Goal: Task Accomplishment & Management: Complete application form

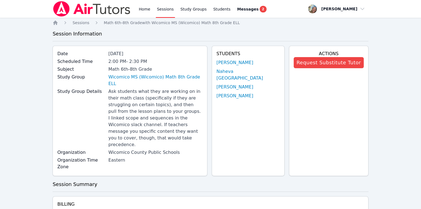
click at [144, 11] on link "Home" at bounding box center [145, 9] width 14 height 18
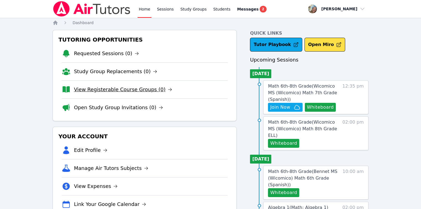
click at [102, 90] on link "View Registerable Course Groups (0)" at bounding box center [123, 90] width 98 height 8
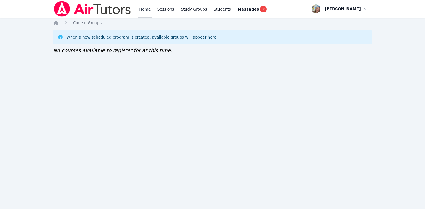
click at [143, 12] on link "Home" at bounding box center [145, 9] width 14 height 18
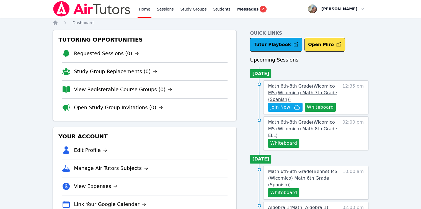
click at [303, 91] on span "Math 6th-8th Grade ( Wicomico MS (Wicomico) Math 7th Grade (Spanish) )" at bounding box center [302, 92] width 69 height 19
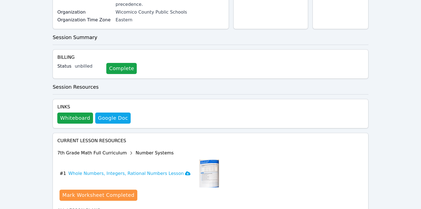
scroll to position [154, 0]
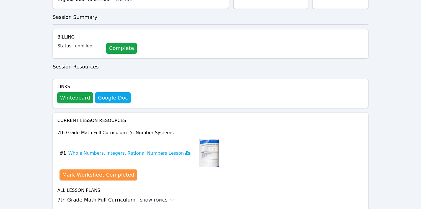
click at [150, 197] on div "Show Topics" at bounding box center [157, 200] width 35 height 6
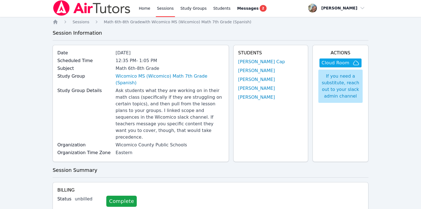
scroll to position [0, 0]
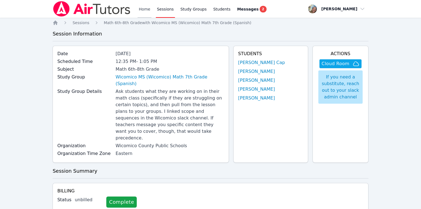
click at [139, 13] on link "Home" at bounding box center [145, 9] width 14 height 18
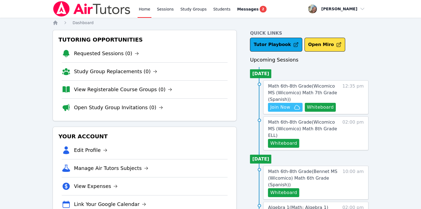
click at [280, 107] on span "Join Now" at bounding box center [280, 107] width 20 height 7
click at [147, 9] on link "Home" at bounding box center [145, 9] width 14 height 18
click at [162, 11] on link "Sessions" at bounding box center [165, 9] width 19 height 18
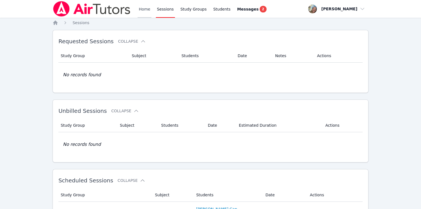
click at [144, 11] on link "Home" at bounding box center [145, 9] width 14 height 18
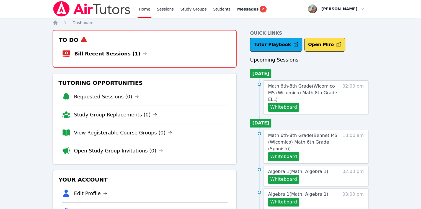
click at [115, 54] on link "Bill Recent Sessions (1)" at bounding box center [110, 54] width 73 height 8
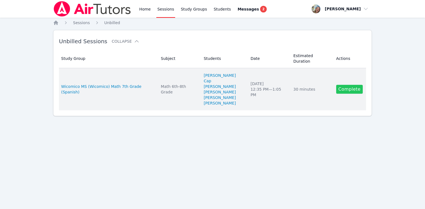
click at [353, 85] on link "Complete" at bounding box center [350, 89] width 27 height 9
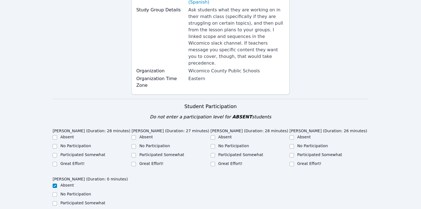
scroll to position [194, 0]
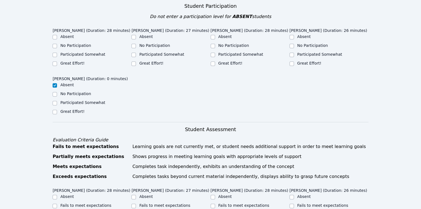
click at [71, 61] on label "Great Effort!" at bounding box center [72, 63] width 24 height 4
click at [57, 61] on input "Great Effort!" at bounding box center [55, 63] width 4 height 4
checkbox input "true"
click at [140, 61] on label "Great Effort!" at bounding box center [151, 63] width 24 height 4
click at [136, 61] on input "Great Effort!" at bounding box center [134, 63] width 4 height 4
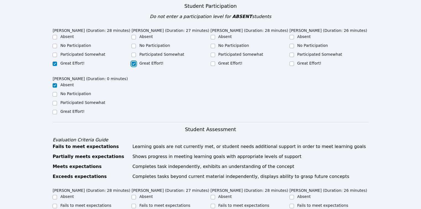
checkbox input "true"
click at [218, 60] on div "Great Effort!" at bounding box center [250, 63] width 79 height 7
drag, startPoint x: 299, startPoint y: 49, endPoint x: 283, endPoint y: 48, distance: 16.4
click at [299, 61] on label "Great Effort!" at bounding box center [310, 63] width 24 height 4
click at [236, 61] on label "Great Effort!" at bounding box center [231, 63] width 24 height 4
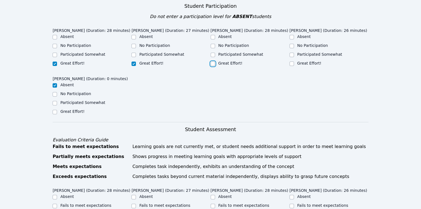
click at [215, 61] on input "Great Effort!" at bounding box center [213, 63] width 4 height 4
checkbox input "true"
click at [232, 52] on label "Participated Somewhat" at bounding box center [241, 54] width 45 height 4
click at [215, 53] on input "Participated Somewhat" at bounding box center [213, 55] width 4 height 4
checkbox input "true"
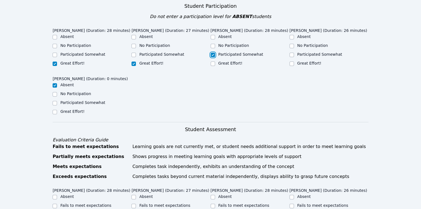
checkbox input "false"
click at [318, 52] on label "Participated Somewhat" at bounding box center [320, 54] width 45 height 4
click at [294, 53] on input "Participated Somewhat" at bounding box center [292, 55] width 4 height 4
checkbox input "true"
click at [172, 52] on label "Participated Somewhat" at bounding box center [161, 54] width 45 height 4
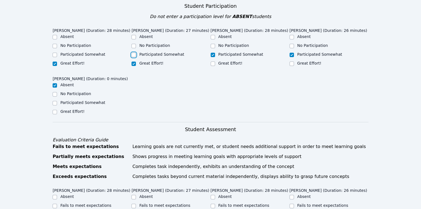
click at [136, 53] on input "Participated Somewhat" at bounding box center [134, 55] width 4 height 4
checkbox input "true"
checkbox input "false"
click at [83, 52] on label "Participated Somewhat" at bounding box center [82, 54] width 45 height 4
click at [57, 53] on input "Participated Somewhat" at bounding box center [55, 55] width 4 height 4
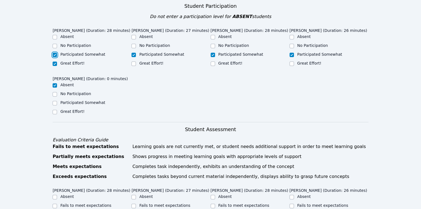
checkbox input "true"
checkbox input "false"
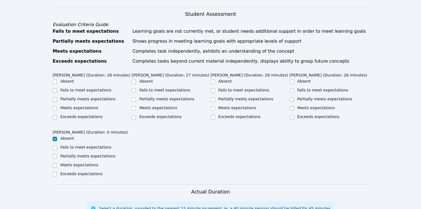
scroll to position [332, 0]
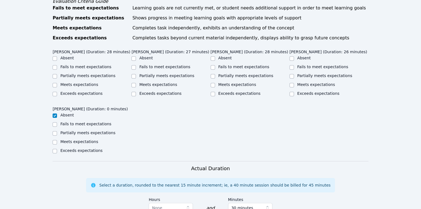
click at [84, 82] on label "Meets expectations" at bounding box center [79, 84] width 38 height 4
click at [57, 83] on input "Meets expectations" at bounding box center [55, 85] width 4 height 4
checkbox input "true"
click at [150, 82] on label "Meets expectations" at bounding box center [158, 84] width 38 height 4
click at [136, 83] on input "Meets expectations" at bounding box center [134, 85] width 4 height 4
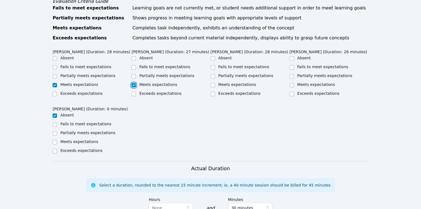
checkbox input "true"
click at [222, 82] on label "Meets expectations" at bounding box center [238, 84] width 38 height 4
click at [215, 83] on input "Meets expectations" at bounding box center [213, 85] width 4 height 4
checkbox input "true"
click at [311, 82] on label "Meets expectations" at bounding box center [317, 84] width 38 height 4
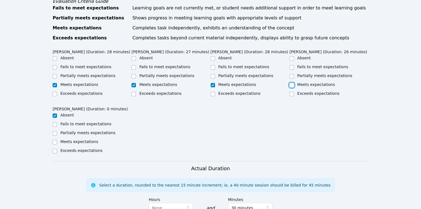
click at [294, 83] on input "Meets expectations" at bounding box center [292, 85] width 4 height 4
checkbox input "true"
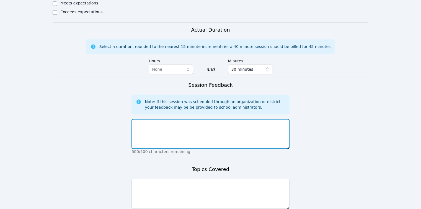
click at [157, 120] on textarea at bounding box center [211, 134] width 158 height 30
type textarea "Students did well for their very first day! They all participated on the board …"
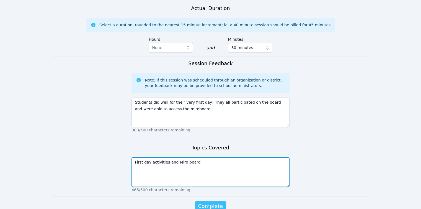
scroll to position [508, 0]
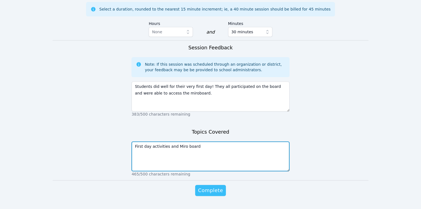
type textarea "First day activities and Miro board"
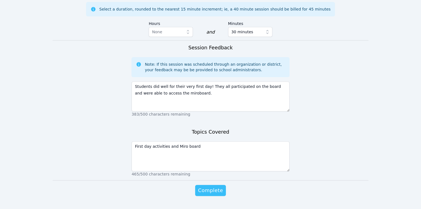
click at [213, 186] on span "Complete" at bounding box center [210, 190] width 25 height 8
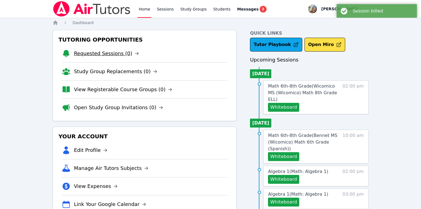
click at [99, 57] on link "Requested Sessions (0)" at bounding box center [106, 54] width 65 height 8
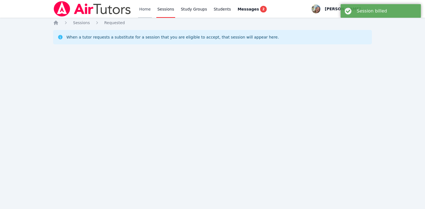
click at [140, 12] on link "Home" at bounding box center [145, 9] width 14 height 18
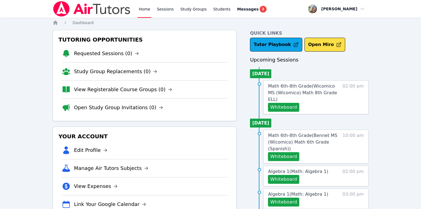
click at [140, 12] on link "Home" at bounding box center [145, 9] width 14 height 18
click at [144, 12] on link "Home" at bounding box center [145, 9] width 14 height 18
click at [286, 103] on button "Whiteboard" at bounding box center [283, 107] width 31 height 9
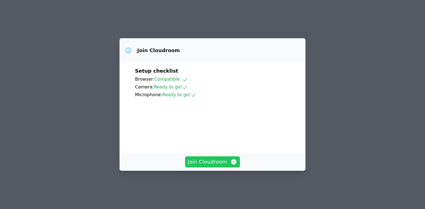
click at [218, 166] on span "Join Cloudroom" at bounding box center [213, 162] width 50 height 8
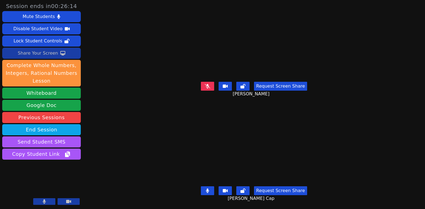
click at [39, 54] on div "Share Your Screen" at bounding box center [38, 53] width 40 height 9
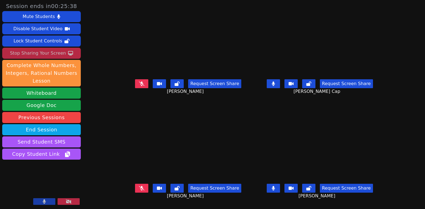
click at [275, 190] on icon at bounding box center [273, 188] width 3 height 4
click at [99, 98] on div "Session ends in 00:25:27 Mute Students Disable Student Video Lock Student Contr…" at bounding box center [212, 104] width 425 height 209
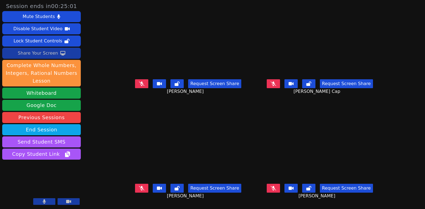
click at [76, 55] on button "Share Your Screen" at bounding box center [41, 53] width 79 height 11
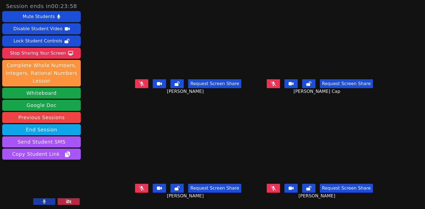
click at [276, 190] on icon at bounding box center [274, 188] width 6 height 4
click at [275, 190] on icon at bounding box center [273, 188] width 3 height 4
